Goal: Task Accomplishment & Management: Manage account settings

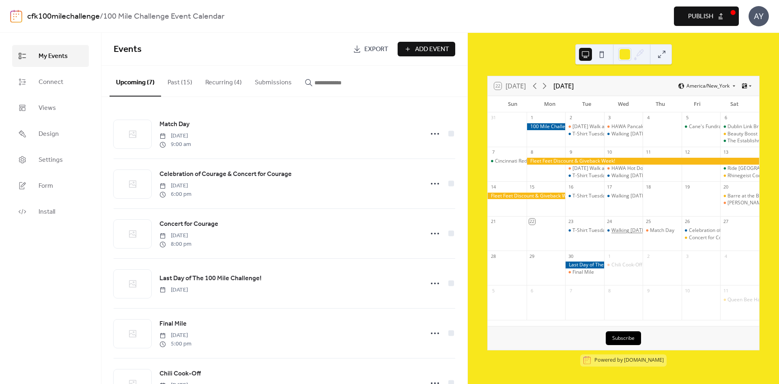
click at [624, 228] on div "Walking [DATE] with [PERSON_NAME]!" at bounding box center [654, 230] width 86 height 7
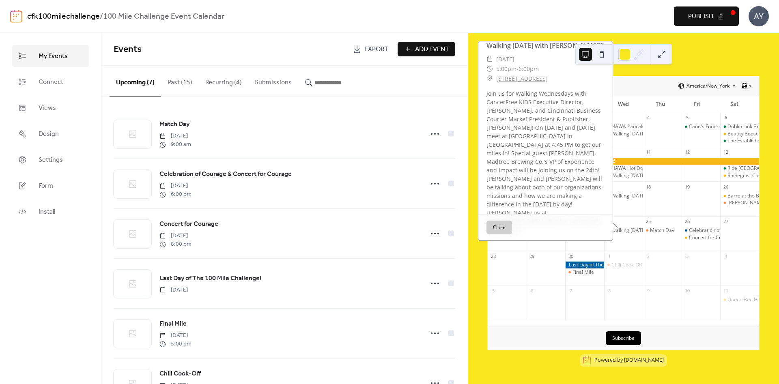
scroll to position [11, 0]
click at [206, 81] on button "Recurring (4)" at bounding box center [223, 81] width 49 height 30
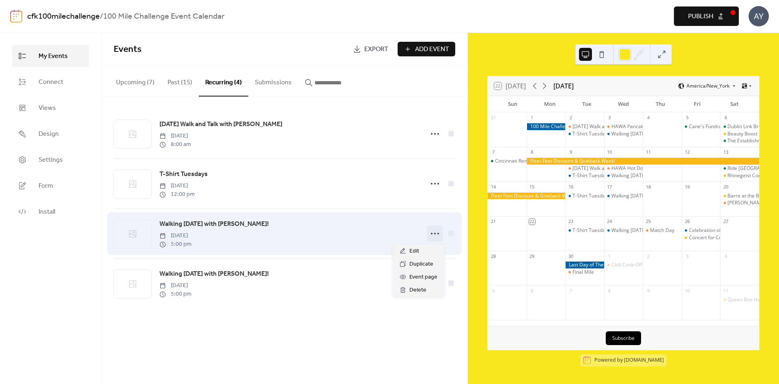
click at [437, 237] on icon at bounding box center [434, 233] width 13 height 13
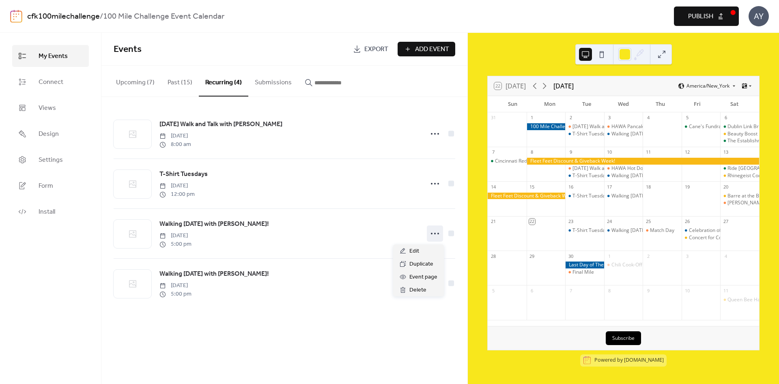
click at [262, 332] on div "Events Export Add Event Upcoming (7) Past (15) Recurring (4) Submissions Match …" at bounding box center [284, 208] width 366 height 351
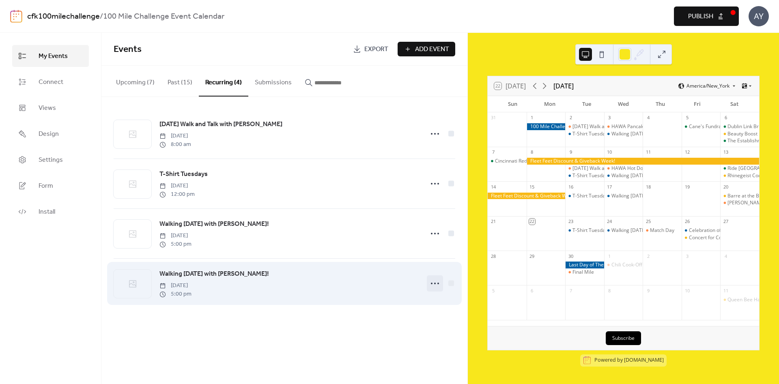
click at [435, 288] on icon at bounding box center [434, 283] width 13 height 13
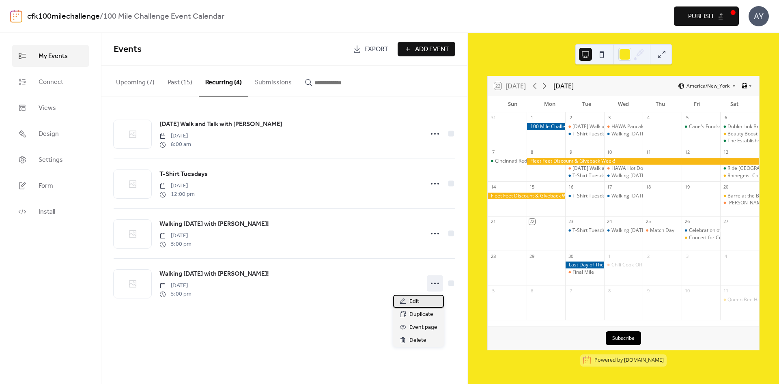
click at [420, 303] on div "Edit" at bounding box center [418, 301] width 51 height 13
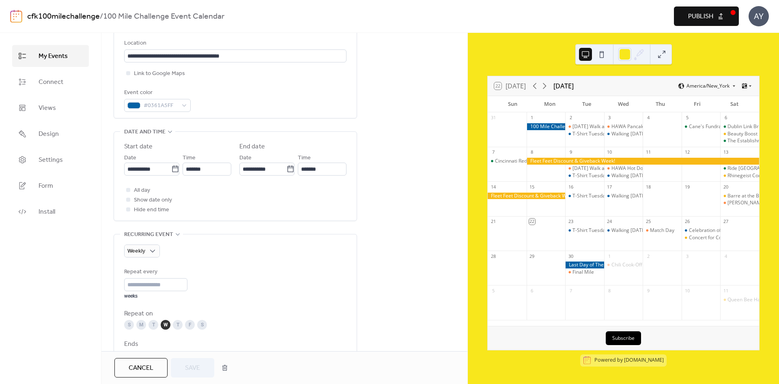
scroll to position [243, 0]
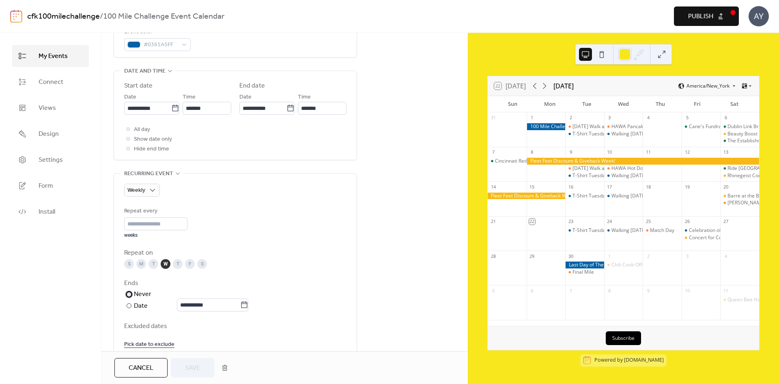
click at [140, 297] on div "Never" at bounding box center [143, 295] width 18 height 10
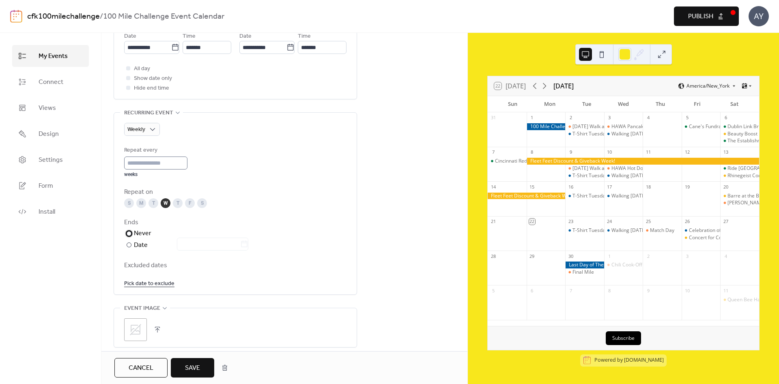
scroll to position [183, 0]
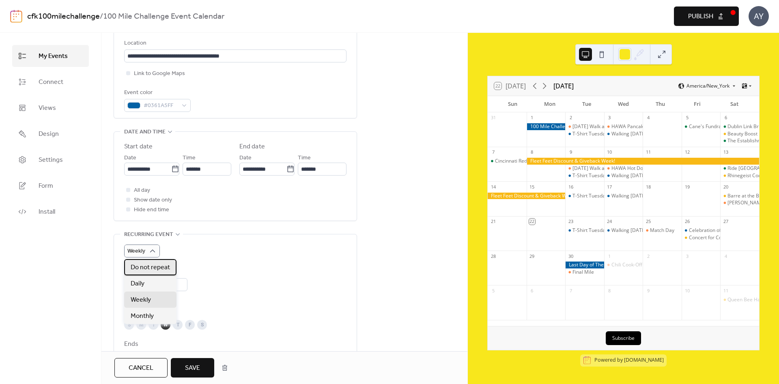
click at [140, 272] on span "Do not repeat" at bounding box center [150, 268] width 39 height 10
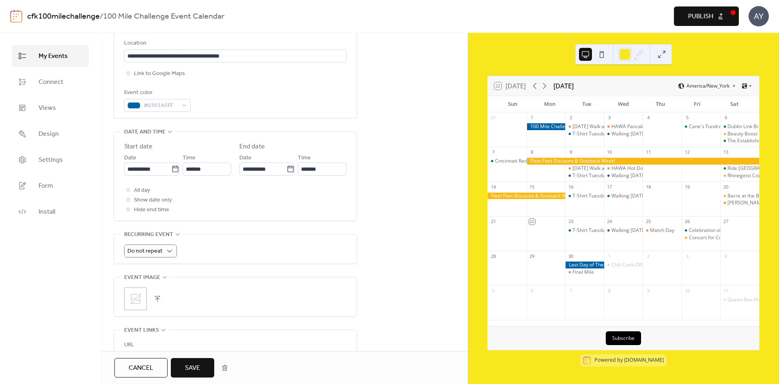
click at [201, 372] on button "Save" at bounding box center [192, 367] width 43 height 19
